Goal: Transaction & Acquisition: Purchase product/service

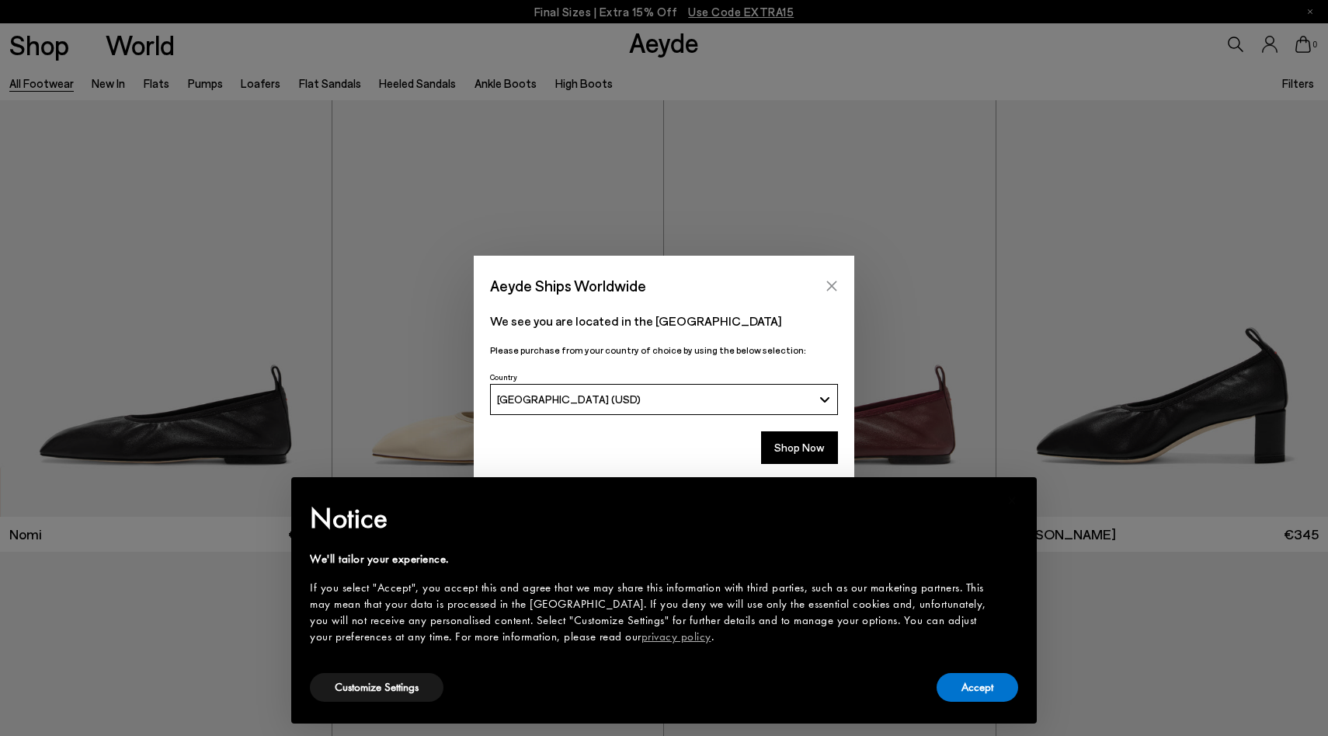
click at [833, 283] on icon "Close" at bounding box center [832, 285] width 10 height 10
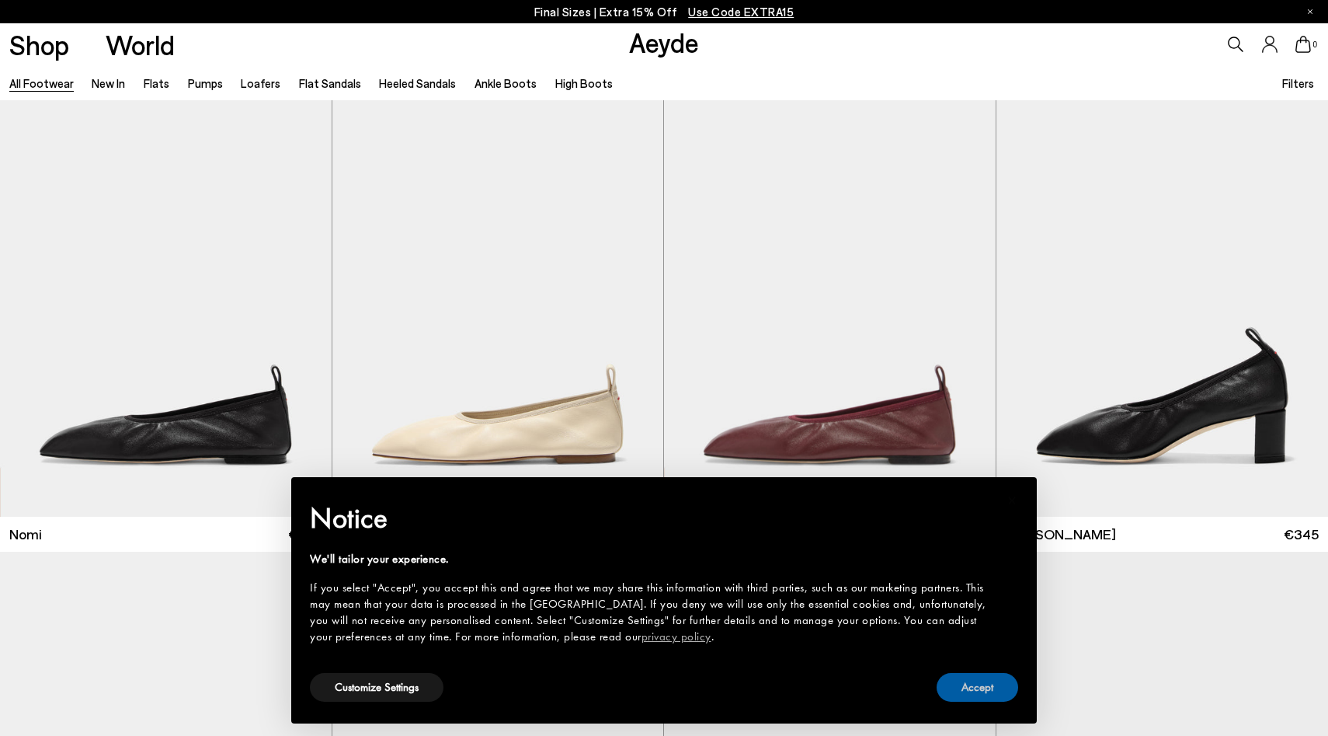
click at [982, 680] on button "Accept" at bounding box center [978, 687] width 82 height 29
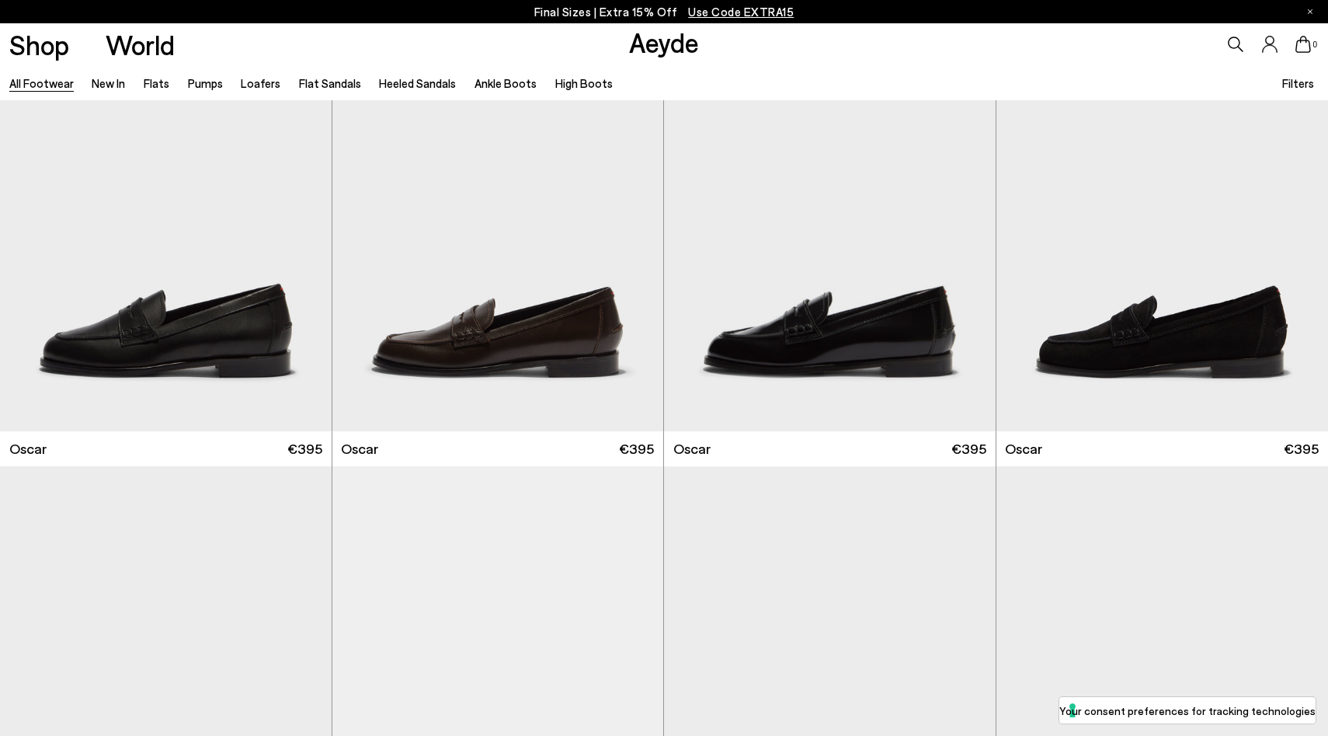
scroll to position [2796, 0]
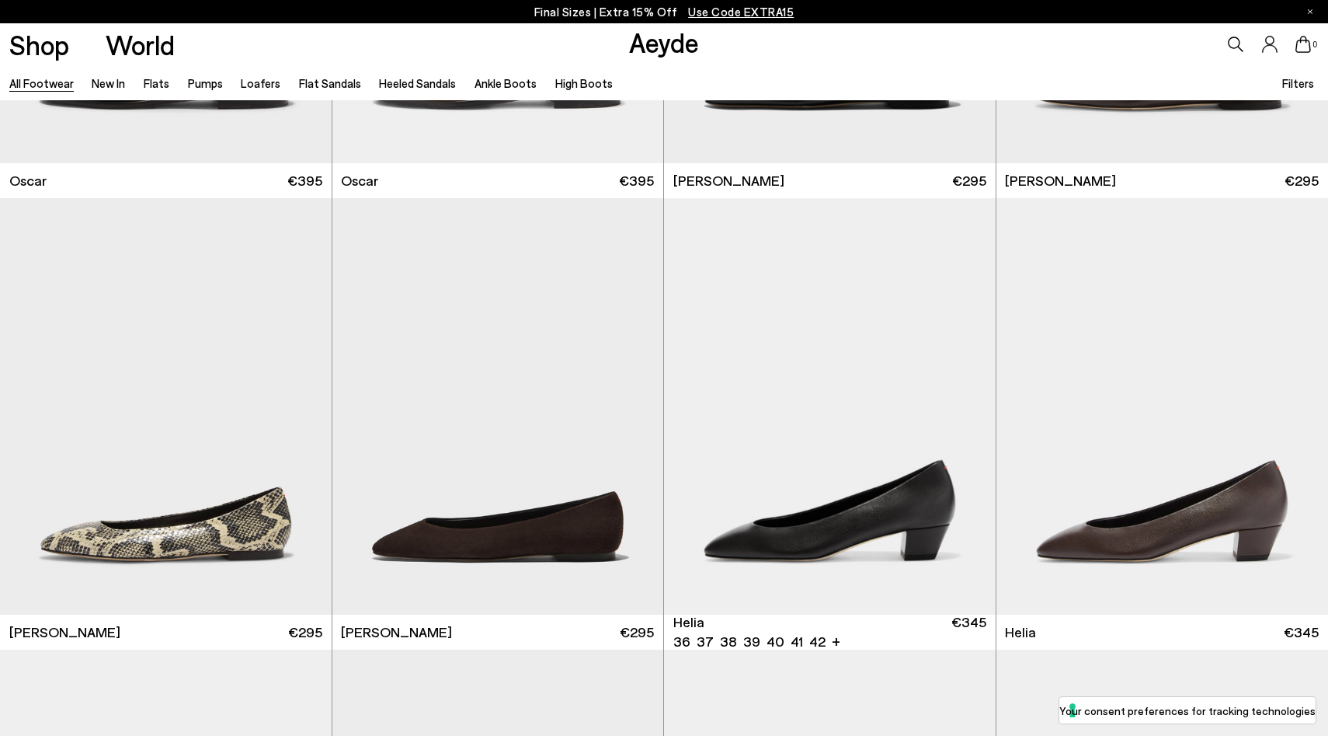
scroll to position [3515, 0]
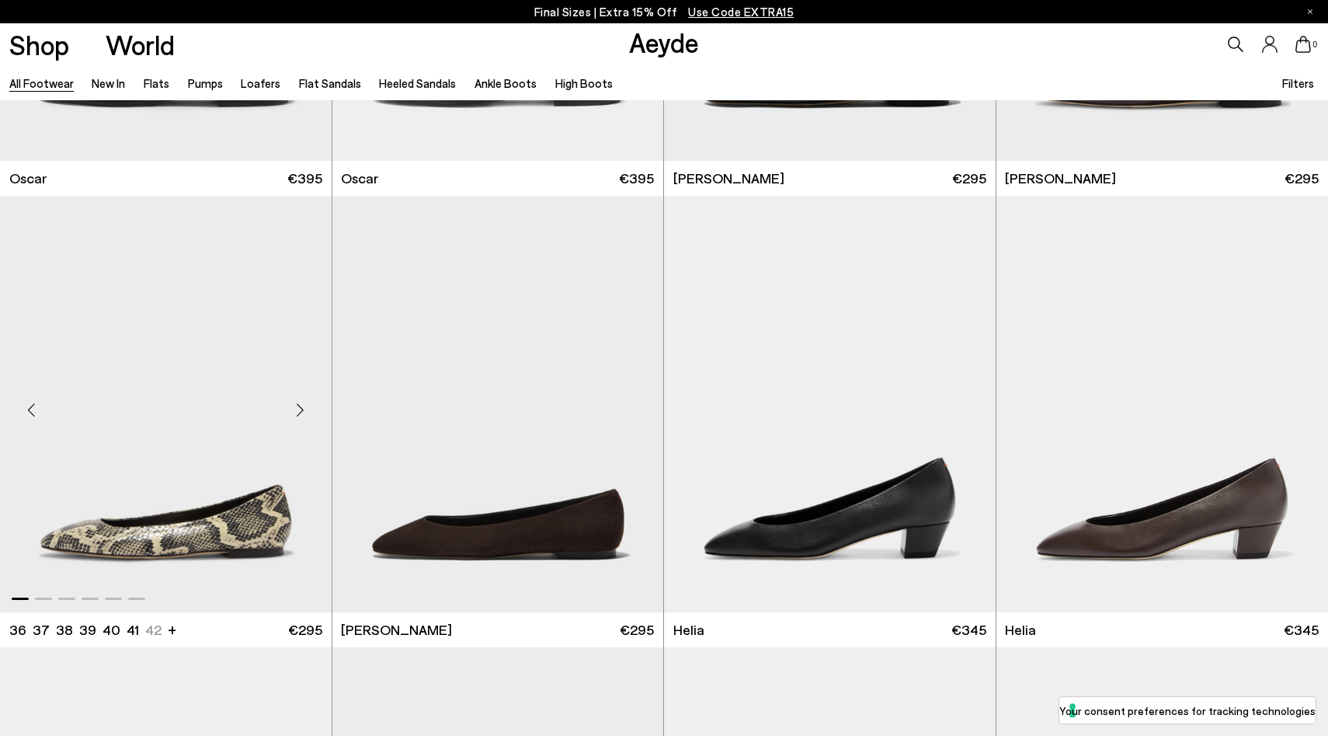
click at [198, 520] on img "1 / 6" at bounding box center [166, 404] width 332 height 416
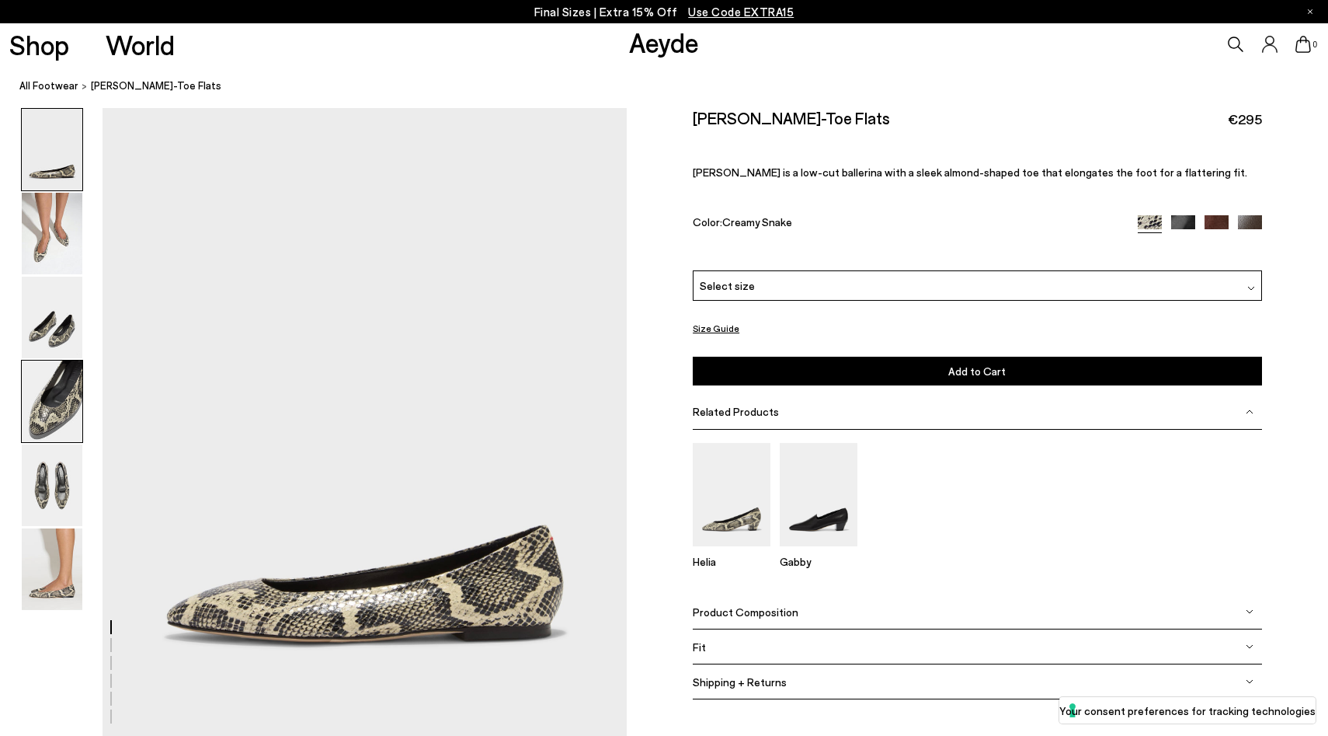
click at [54, 405] on img at bounding box center [52, 401] width 61 height 82
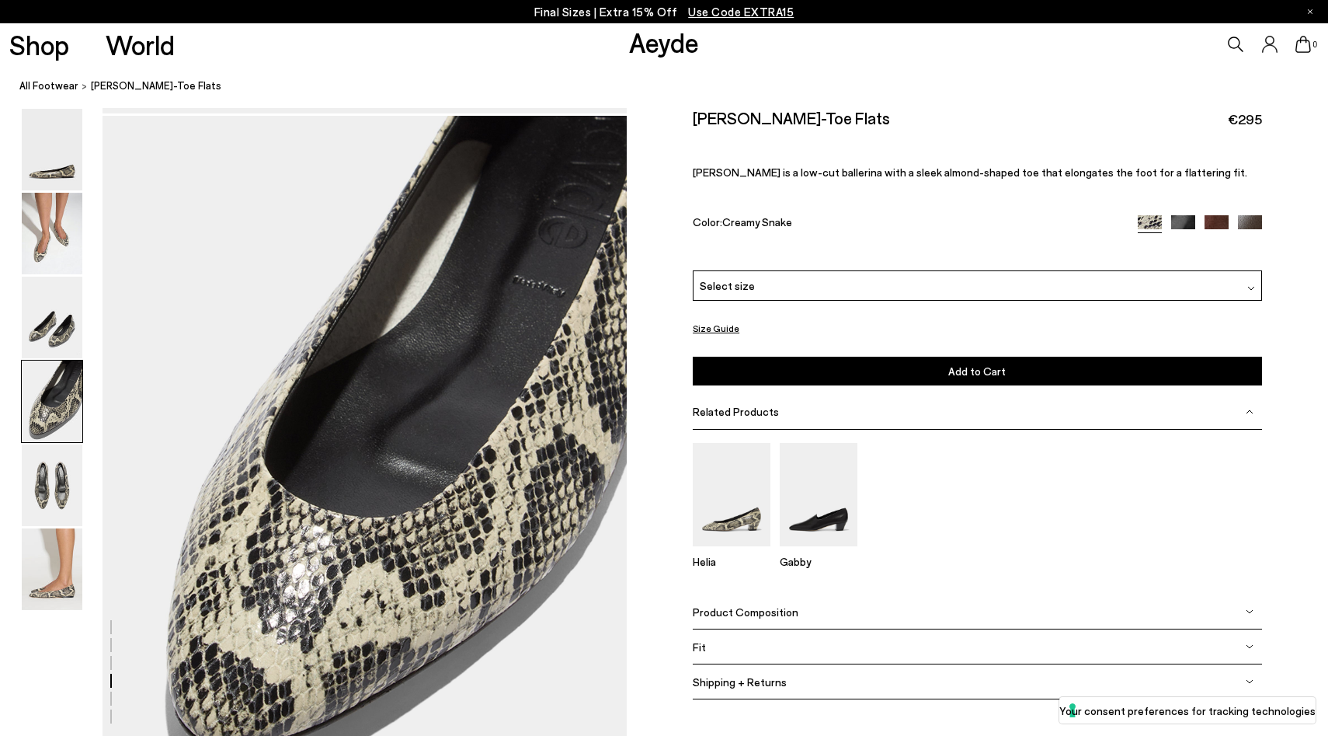
scroll to position [2033, 0]
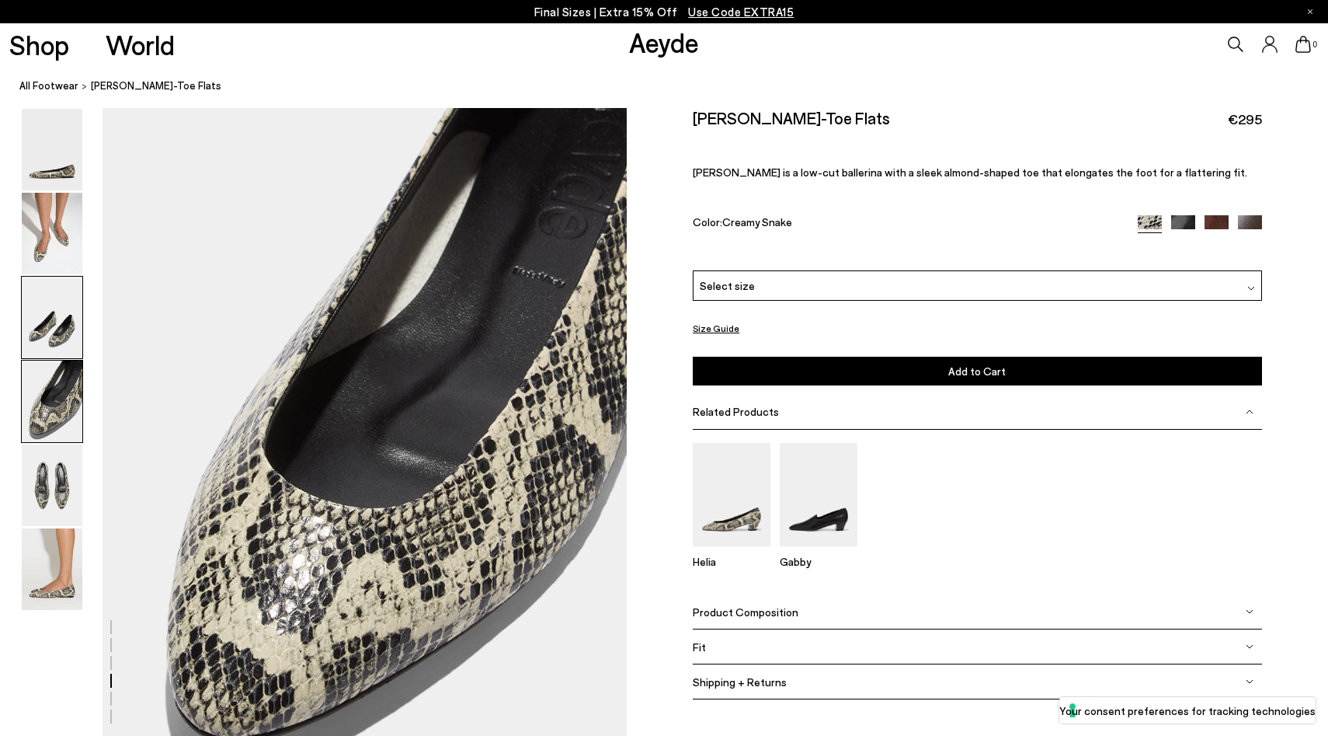
click at [56, 321] on img at bounding box center [52, 317] width 61 height 82
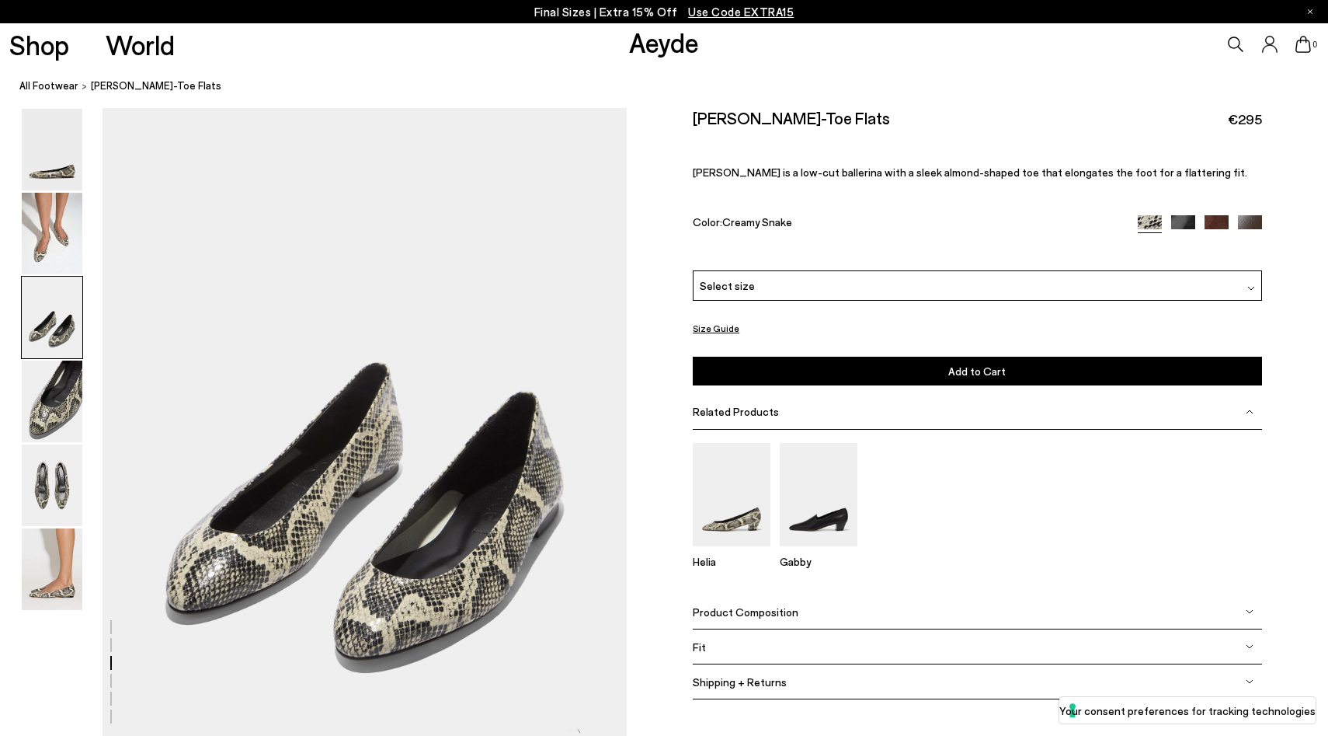
scroll to position [1332, 0]
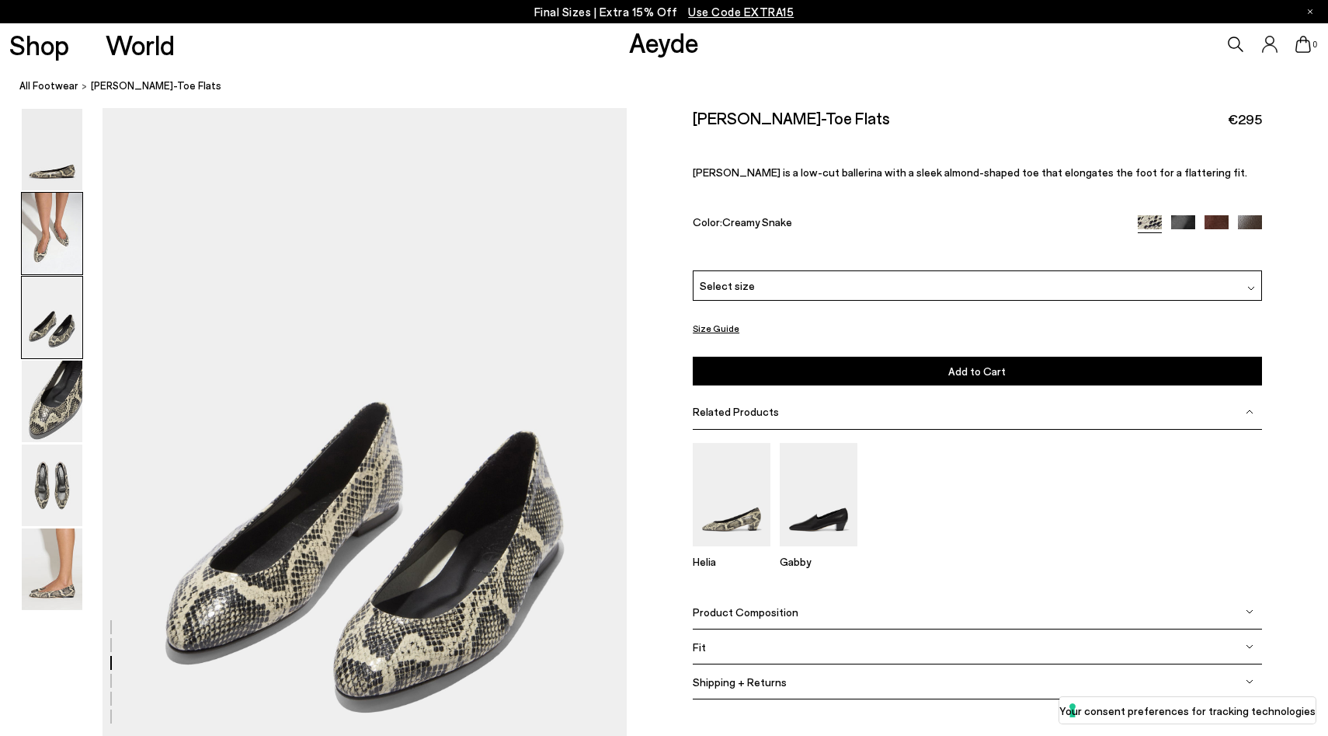
click at [37, 243] on img at bounding box center [52, 234] width 61 height 82
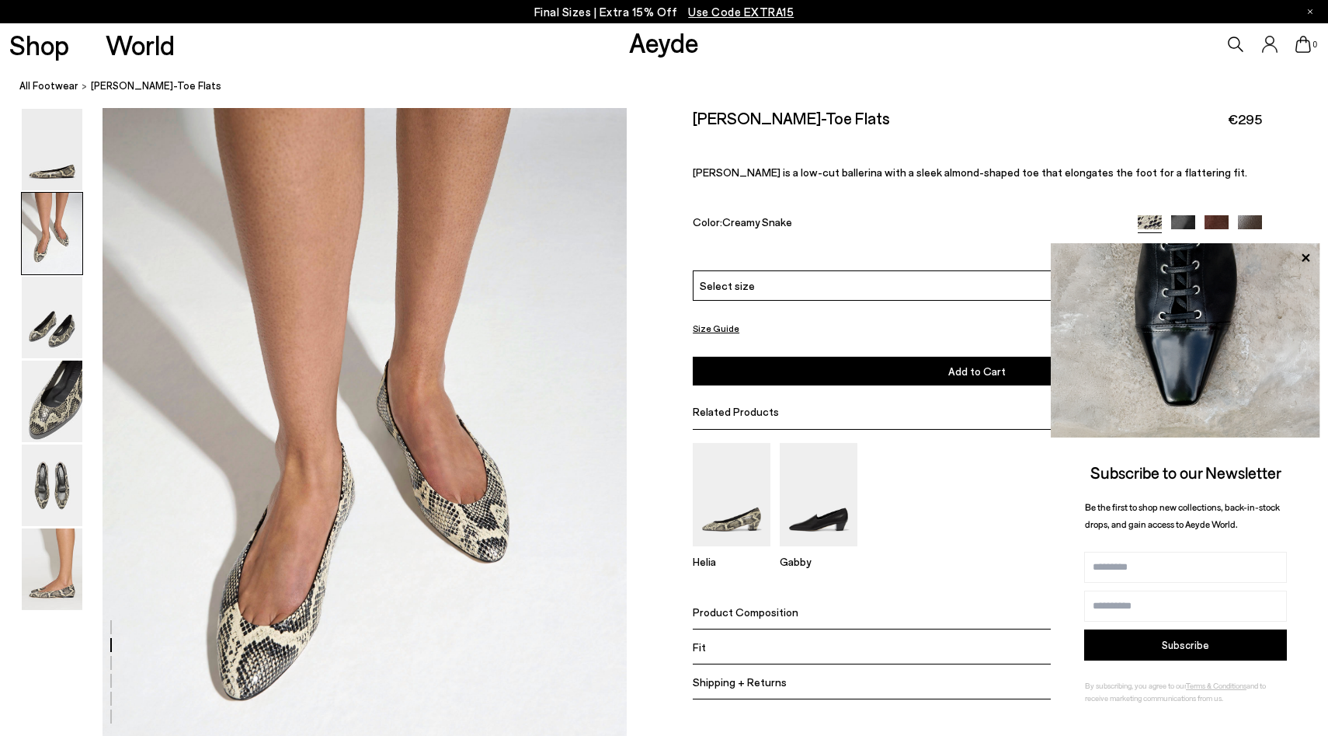
scroll to position [631, 0]
click at [916, 287] on div "Select size" at bounding box center [977, 285] width 569 height 30
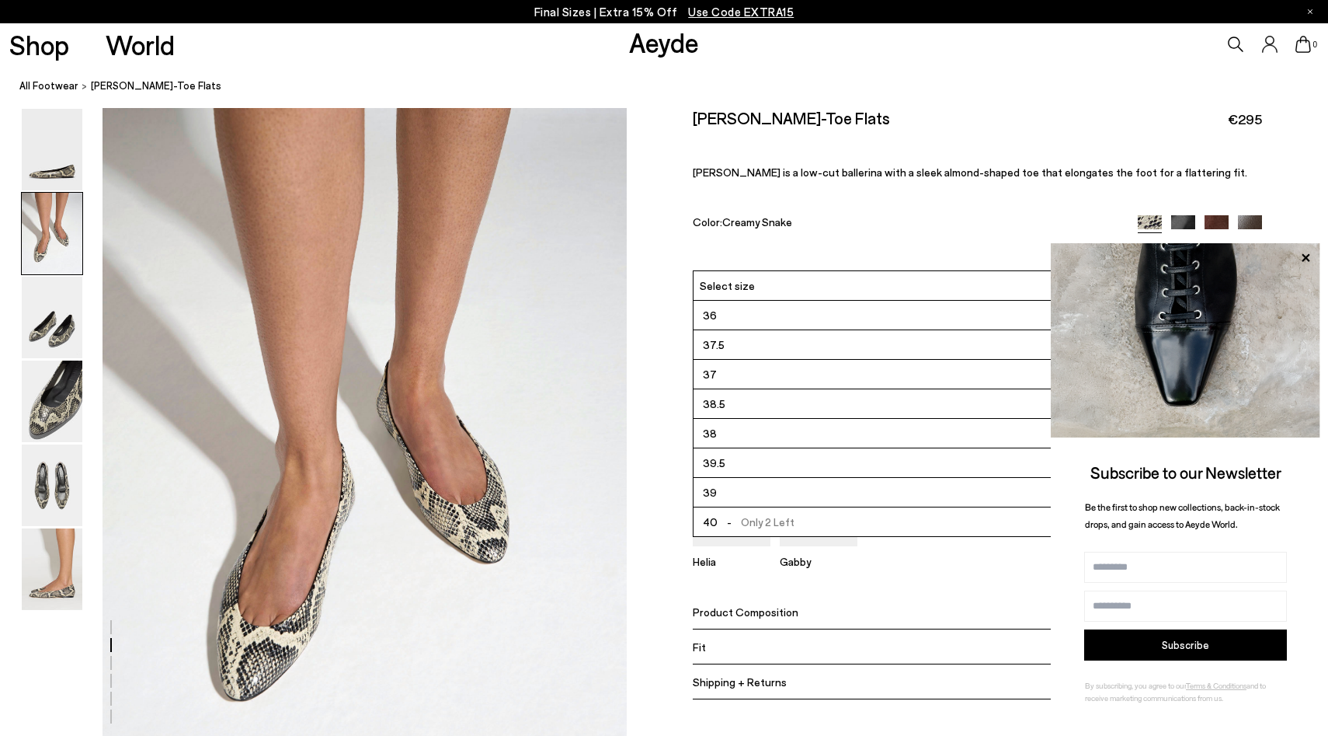
click at [887, 345] on li "37.5" at bounding box center [977, 345] width 567 height 30
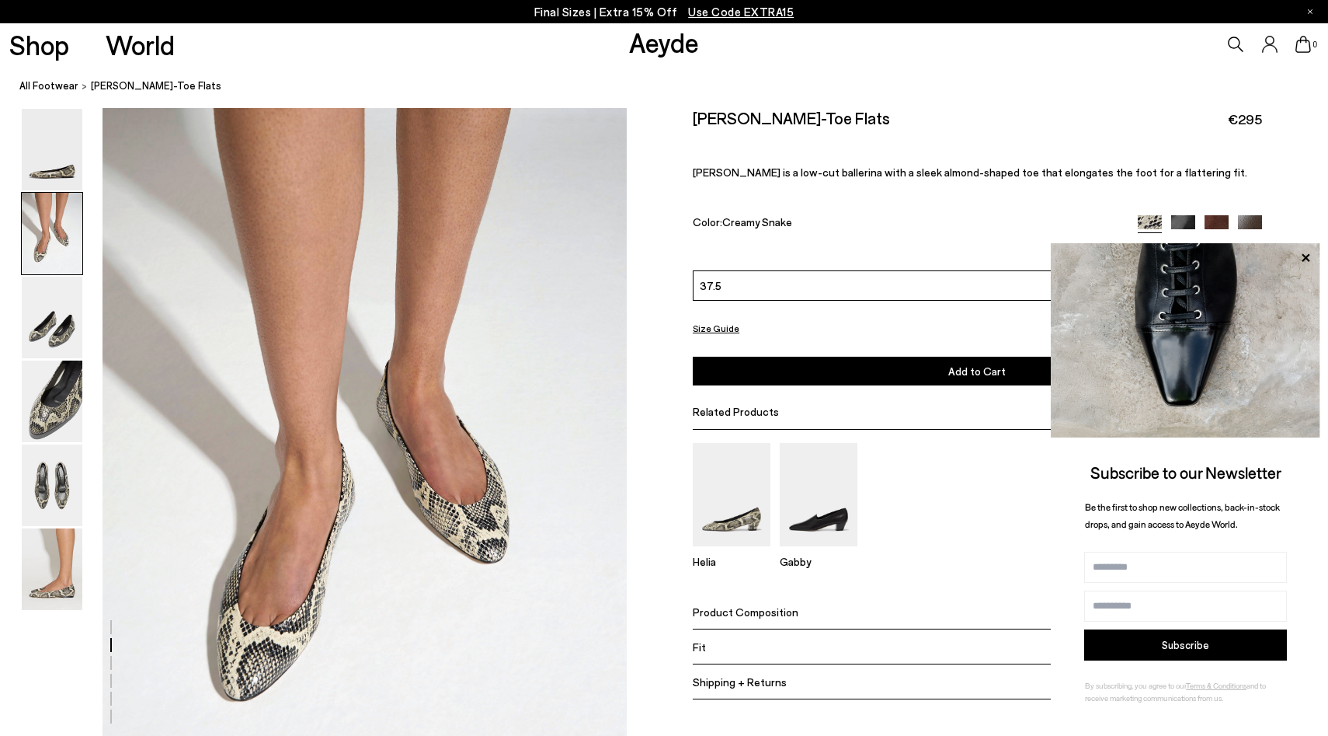
click at [887, 370] on button "Add to Cart Select a Size First" at bounding box center [977, 370] width 569 height 29
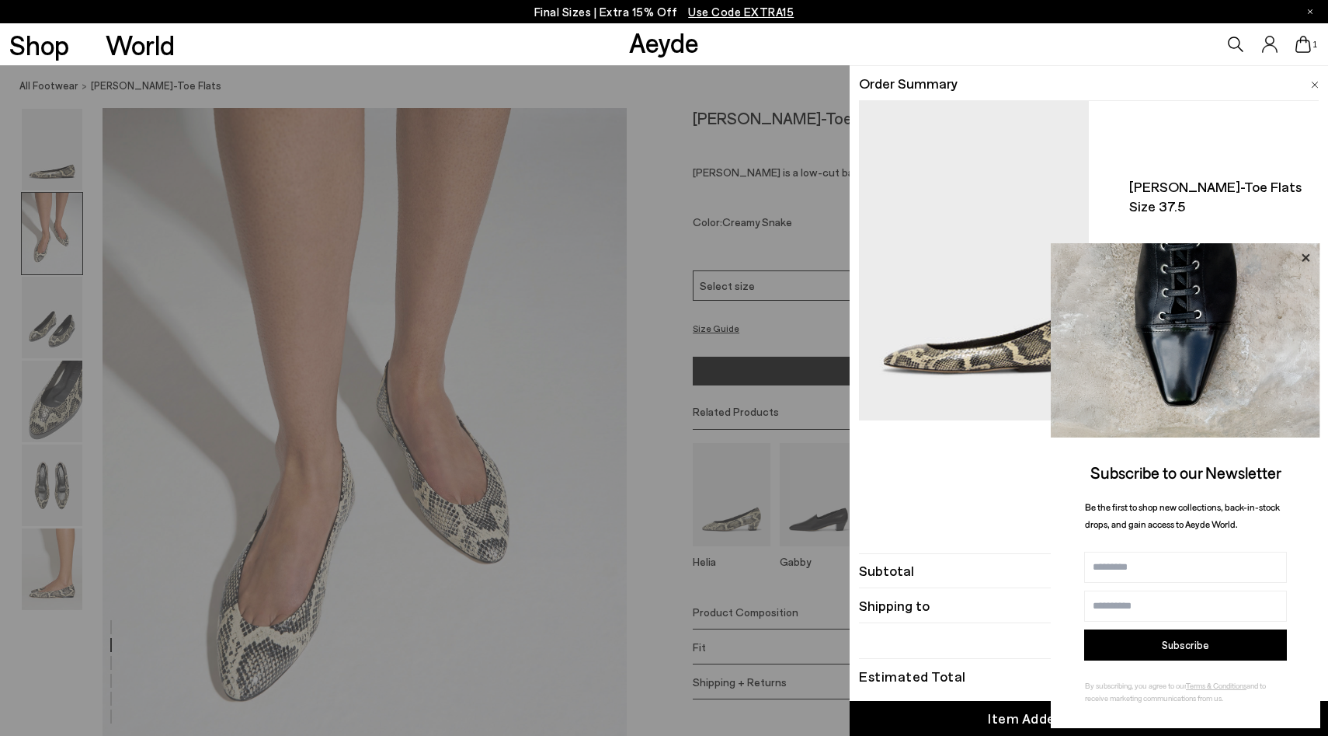
click at [1306, 248] on icon at bounding box center [1306, 258] width 20 height 20
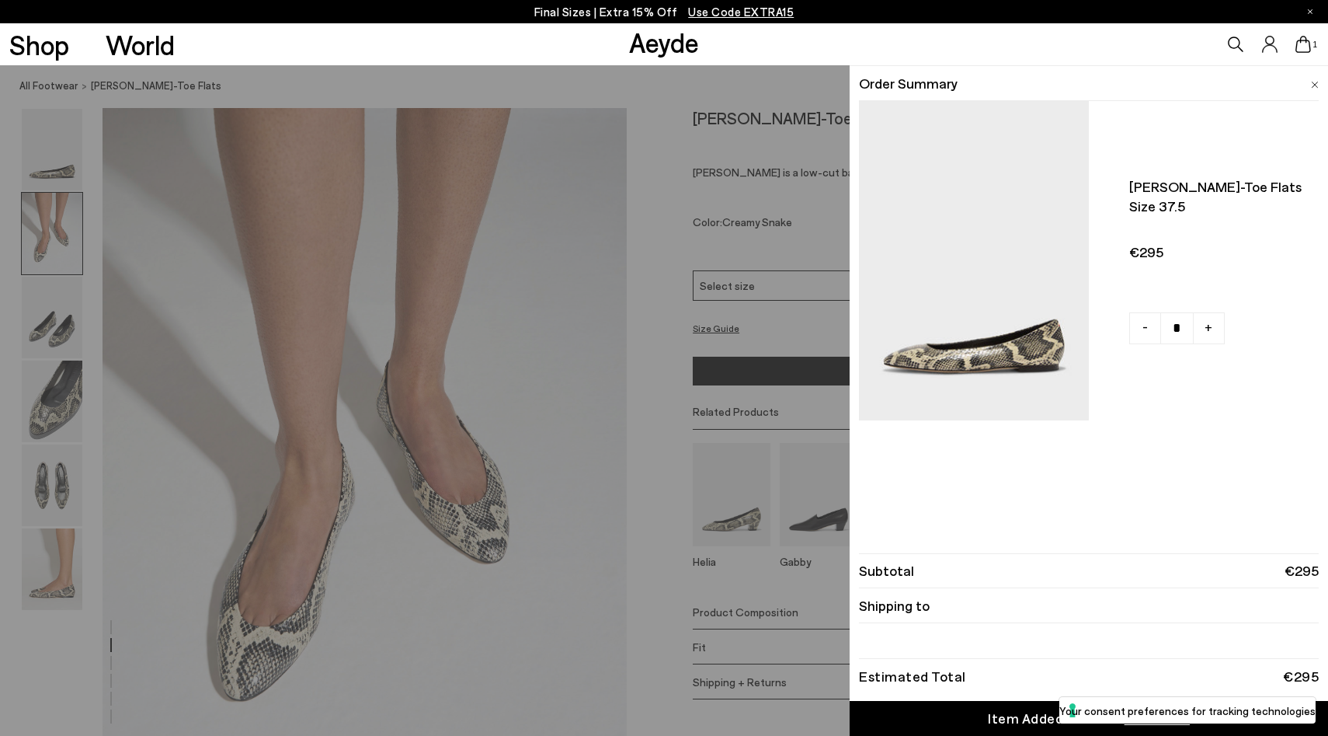
click at [663, 447] on div "Quick Add Color Size View Details Order Summary Ellie almond-toe flats Size 37.…" at bounding box center [664, 400] width 1328 height 670
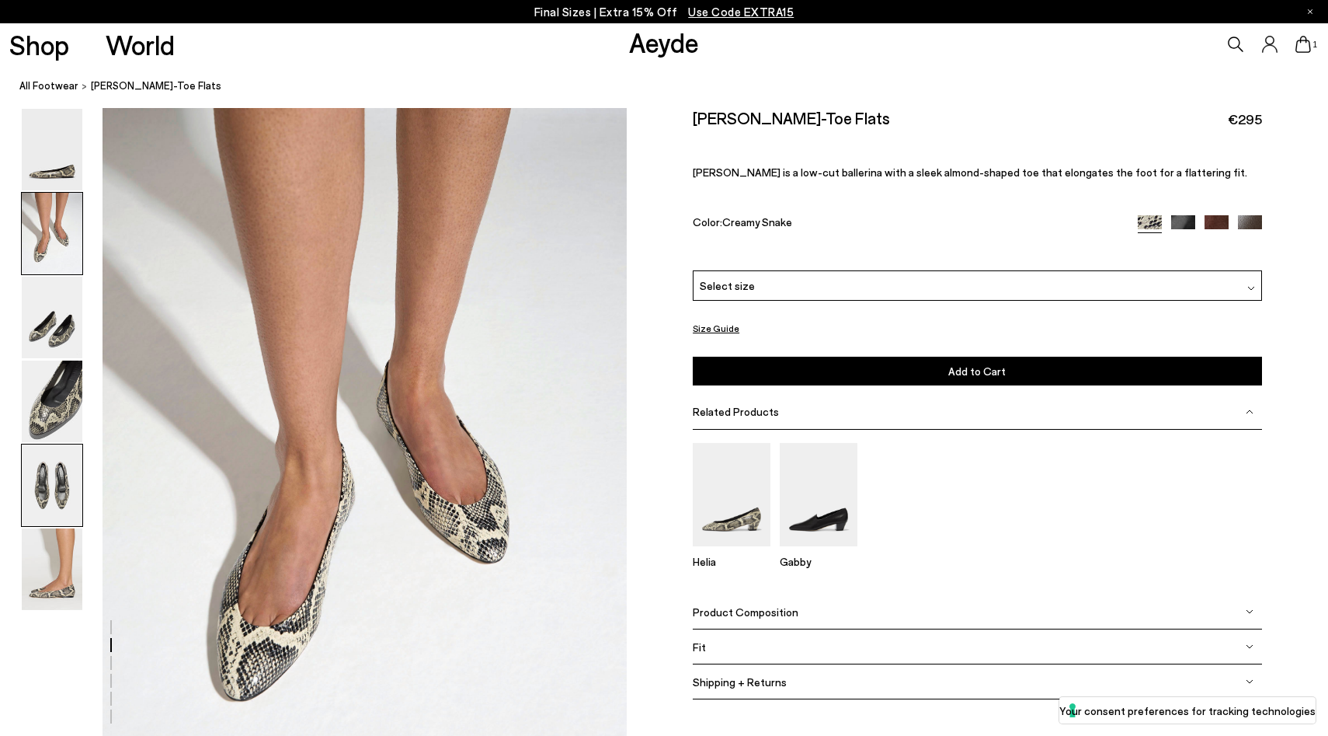
click at [50, 497] on img at bounding box center [52, 485] width 61 height 82
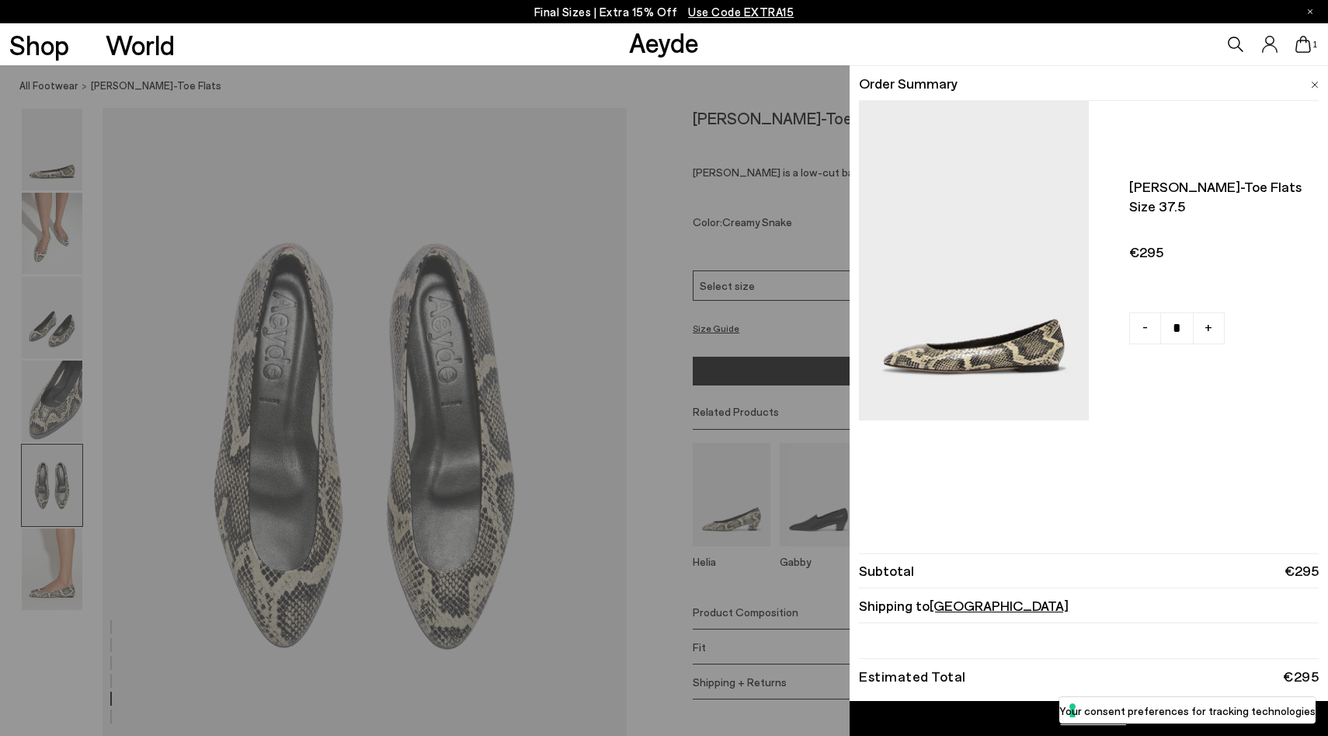
scroll to position [2763, 0]
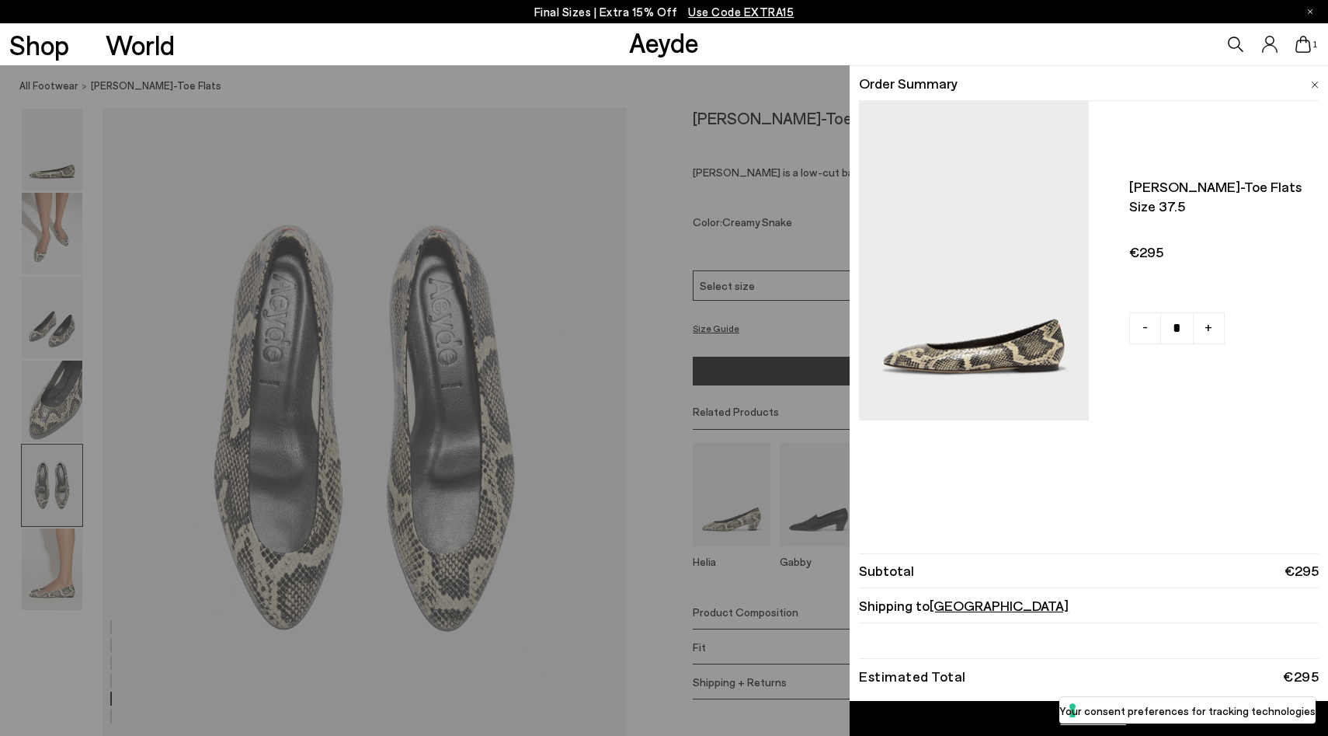
click at [965, 610] on span "Germany" at bounding box center [999, 604] width 139 height 17
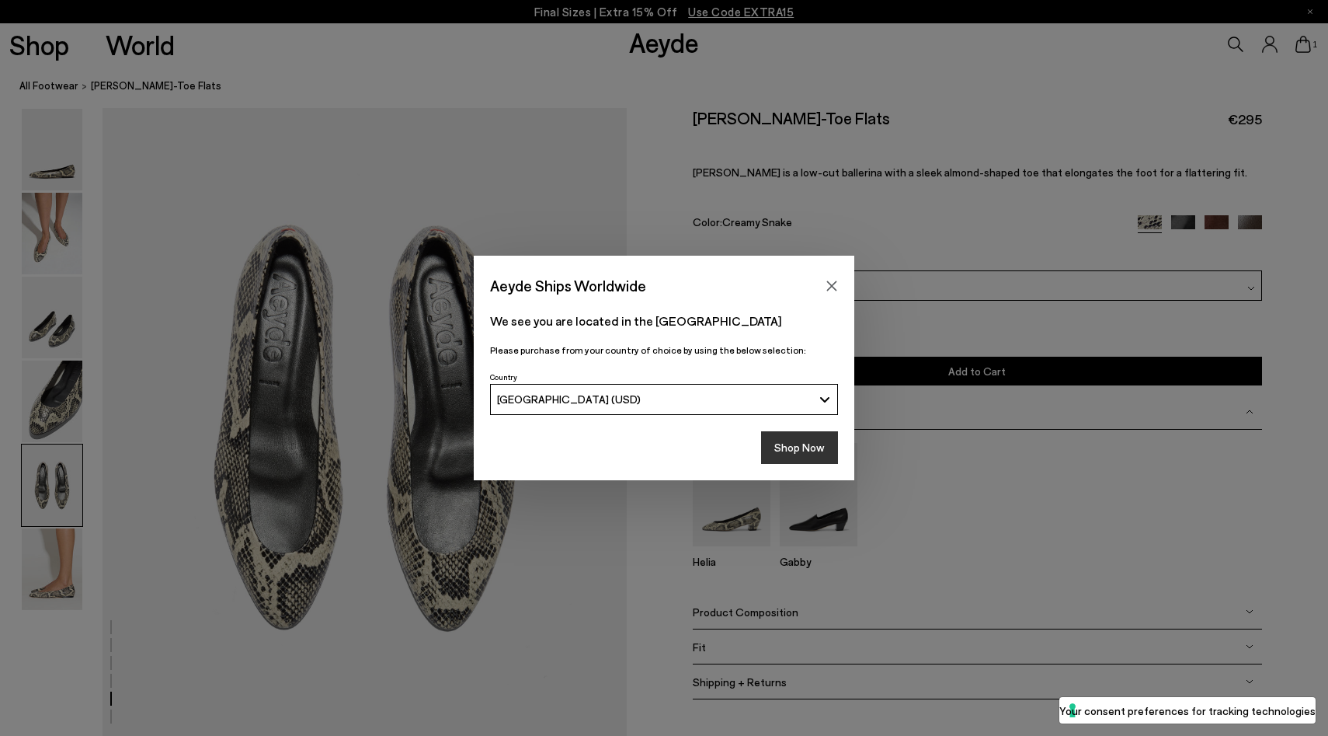
click at [807, 454] on button "Shop Now" at bounding box center [799, 447] width 77 height 33
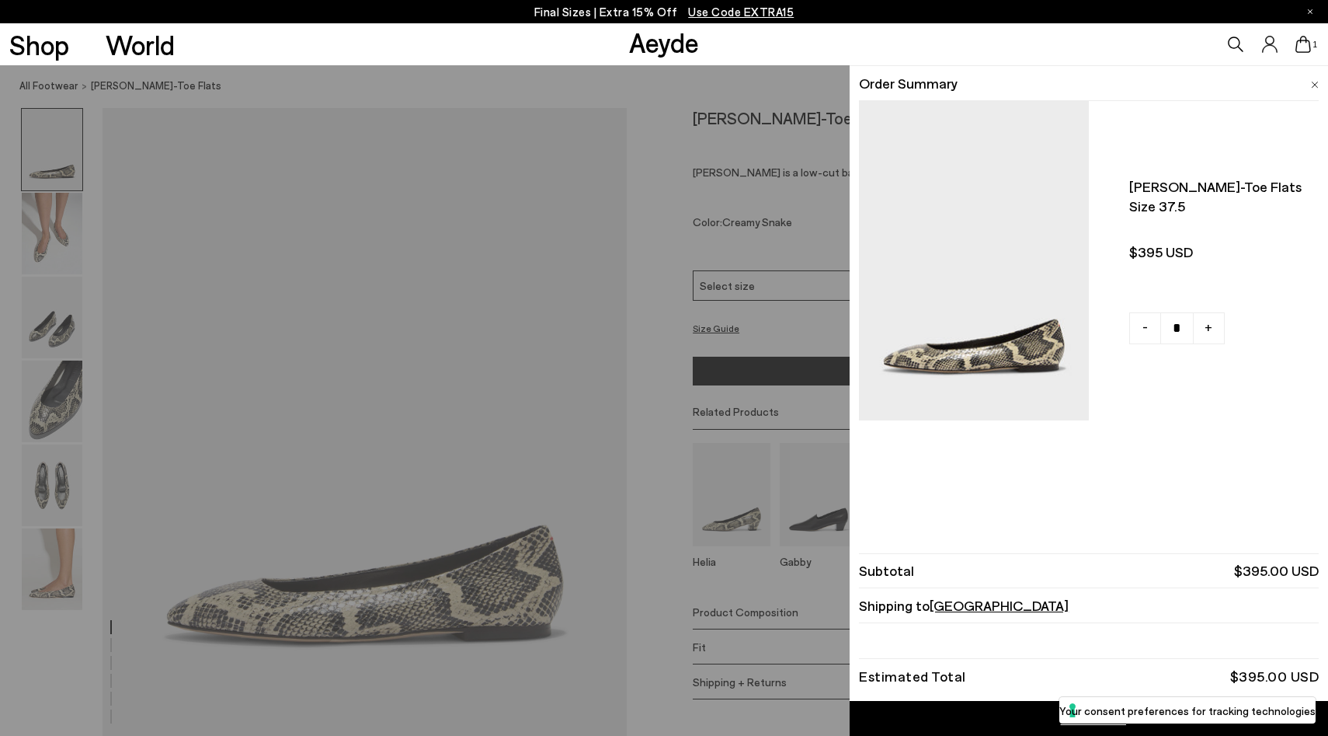
click at [1311, 42] on span "1" at bounding box center [1315, 44] width 8 height 9
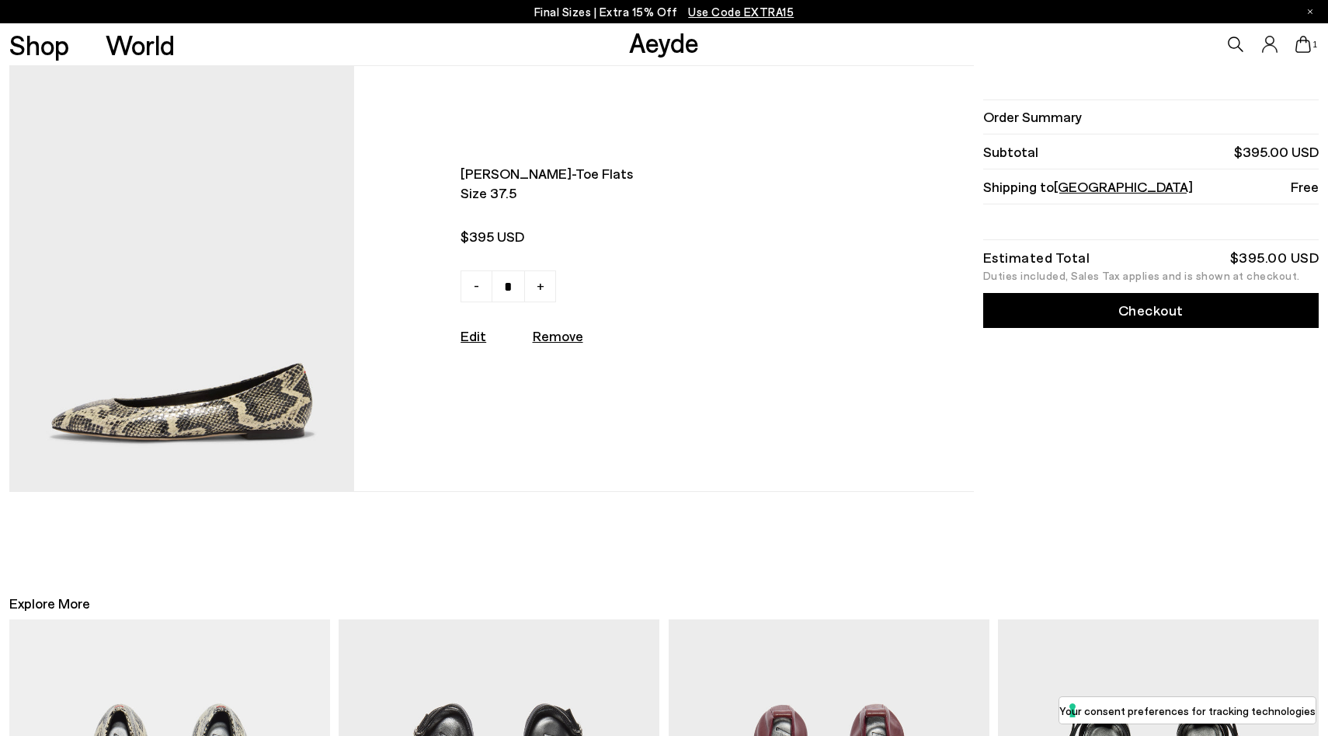
click at [1188, 311] on link "Checkout" at bounding box center [1151, 310] width 336 height 35
